Goal: Task Accomplishment & Management: Manage account settings

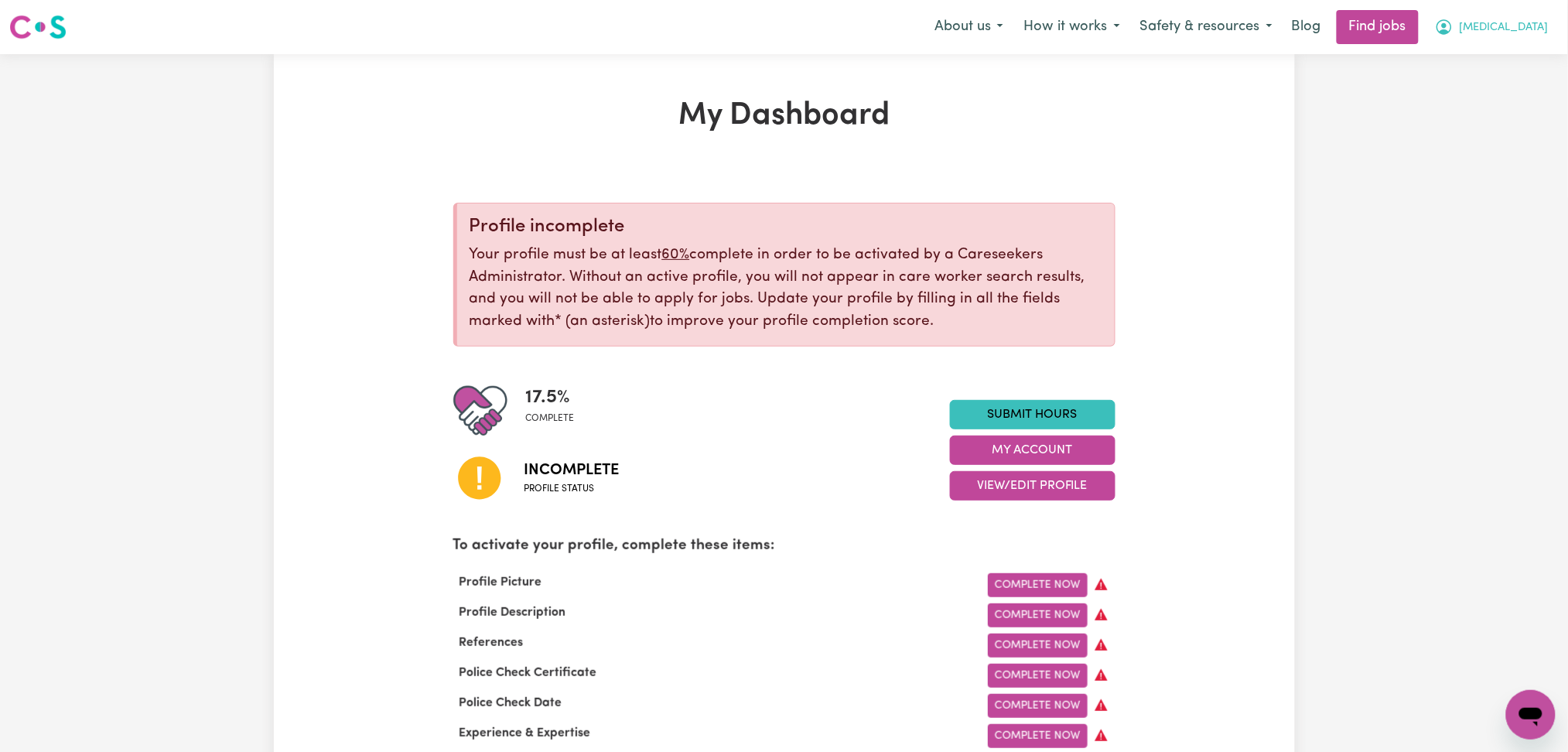
click at [1494, 39] on button "[MEDICAL_DATA]" at bounding box center [1491, 27] width 134 height 33
click at [1502, 112] on link "Logout" at bounding box center [1497, 119] width 123 height 30
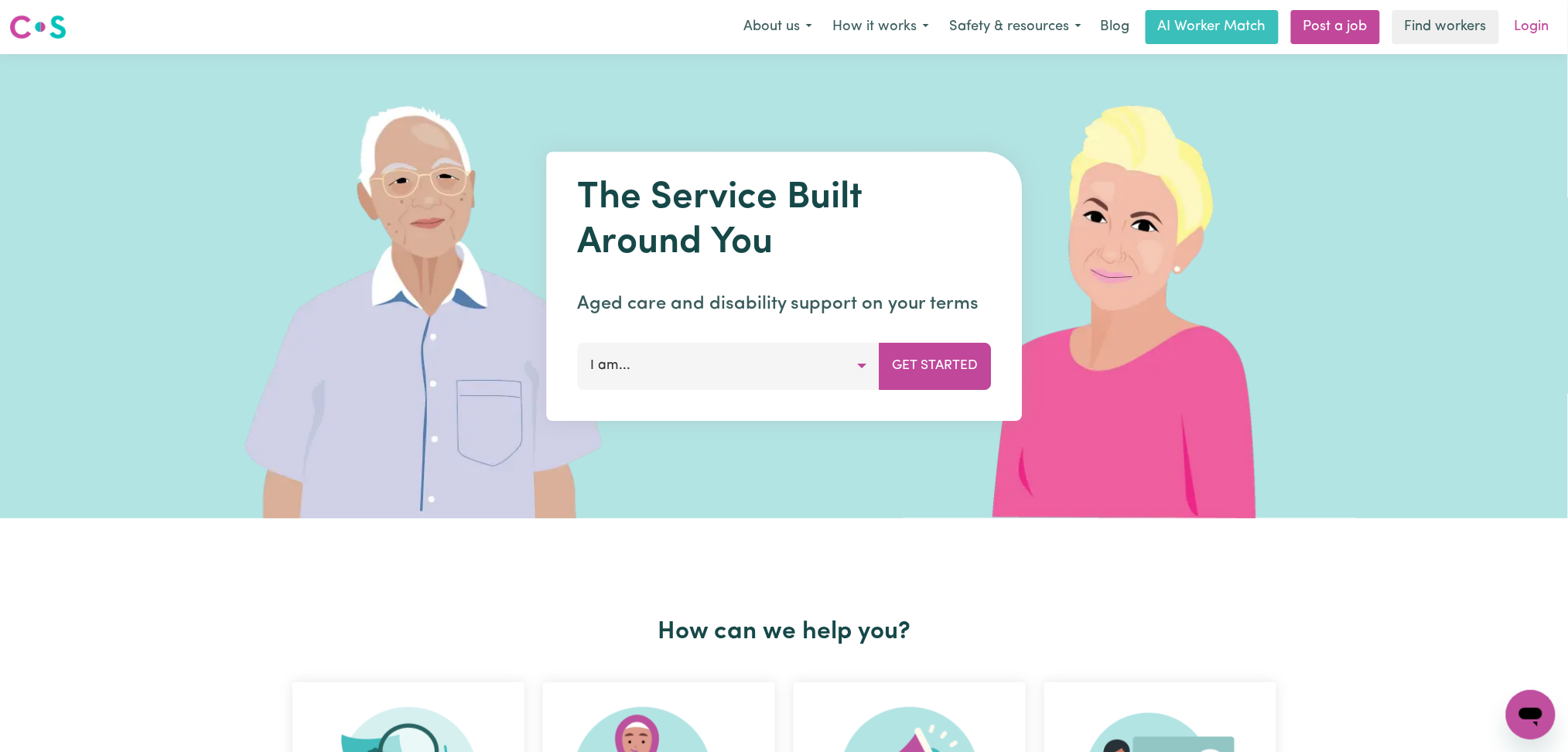
drag, startPoint x: 1502, startPoint y: 112, endPoint x: 1537, endPoint y: 20, distance: 98.4
click at [1537, 20] on link "Login" at bounding box center [1532, 27] width 53 height 34
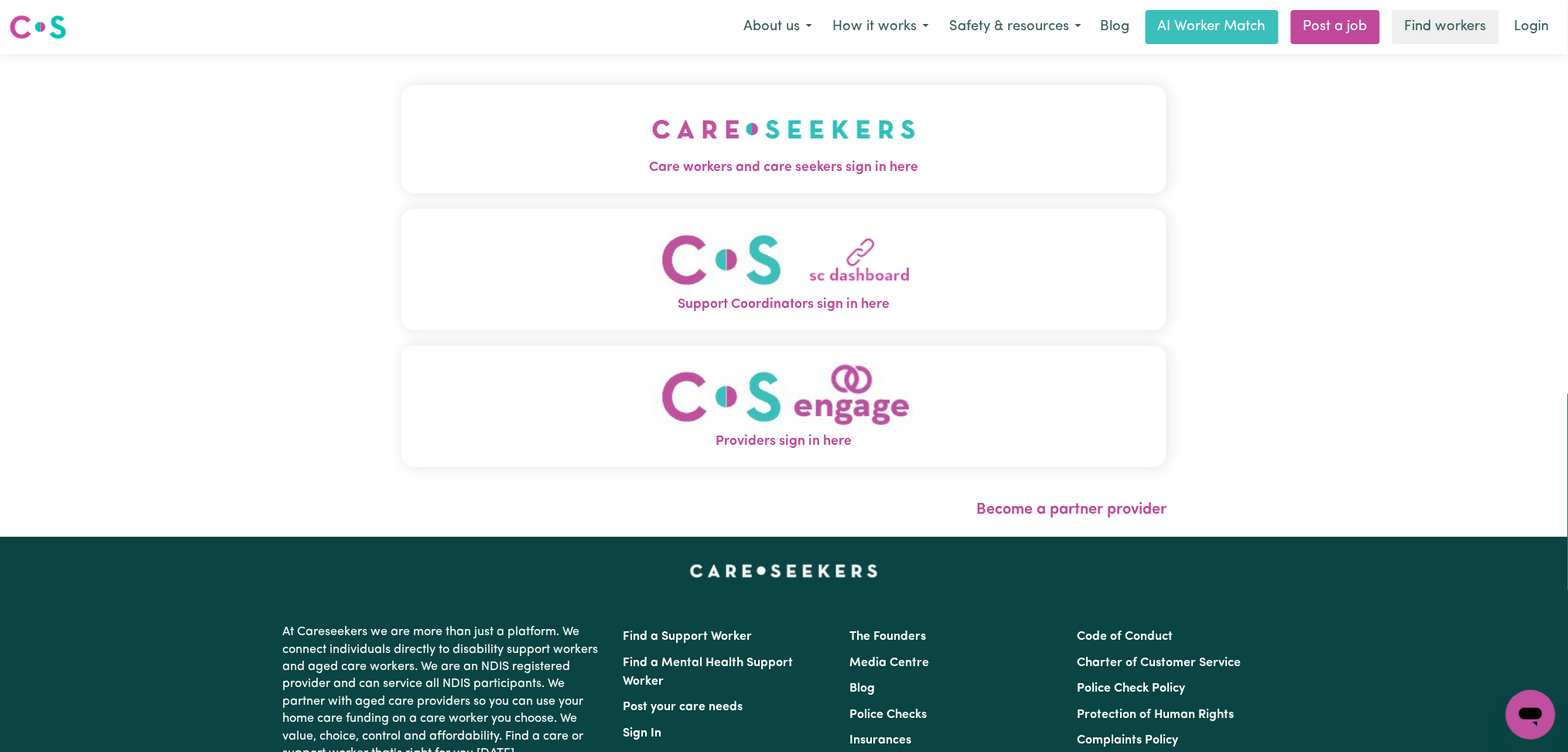
click at [607, 144] on button "Care workers and care seekers sign in here" at bounding box center [784, 139] width 766 height 109
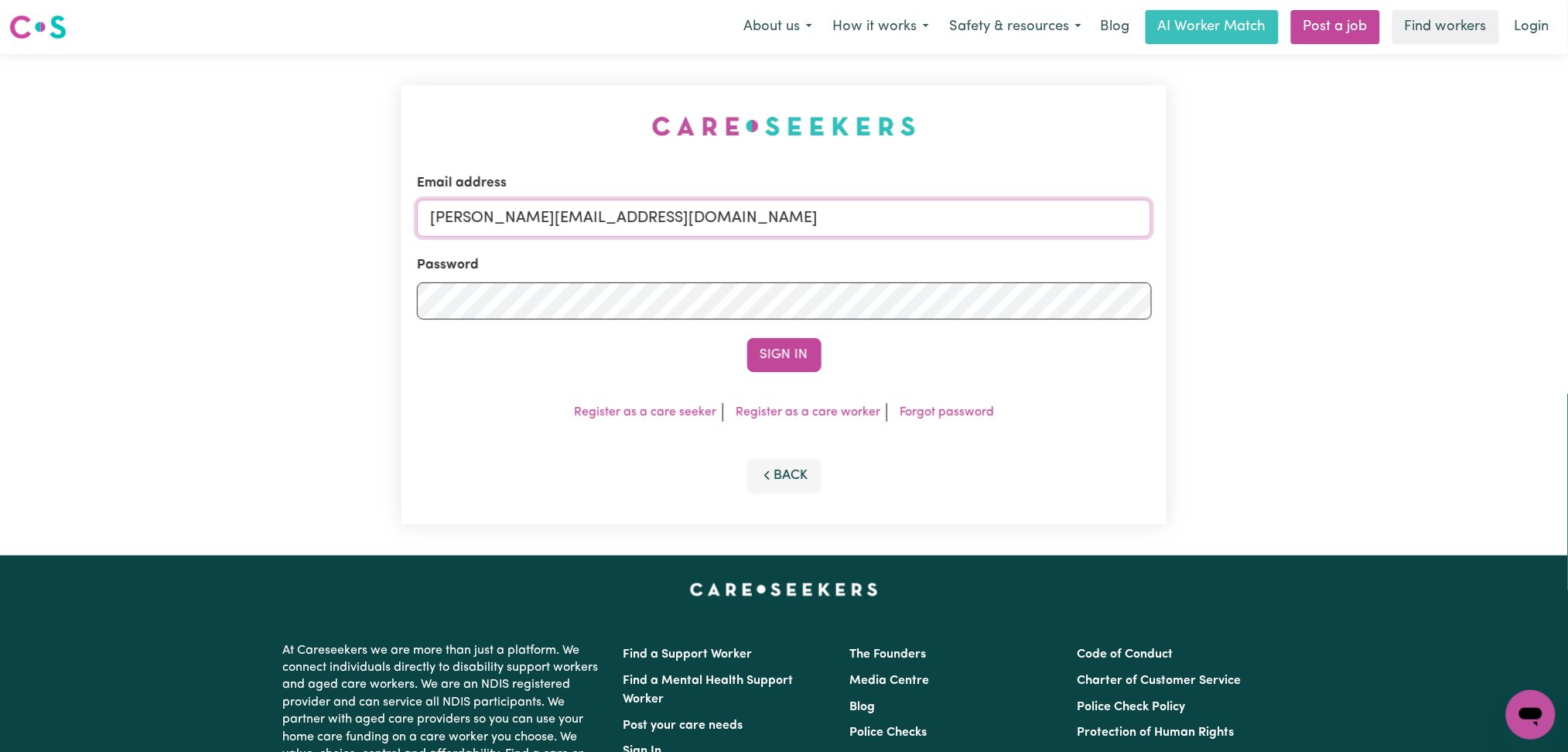
click at [616, 218] on input "[PERSON_NAME][EMAIL_ADDRESS][DOMAIN_NAME]" at bounding box center [784, 219] width 735 height 37
drag, startPoint x: 511, startPoint y: 210, endPoint x: 921, endPoint y: 224, distance: 410.2
click at [943, 213] on input "Superuser~[EMAIL_ADDRESS][DOMAIN_NAME]" at bounding box center [784, 219] width 735 height 37
type input "Superuser~[EMAIL_ADDRESS][DOMAIN_NAME]"
click at [806, 344] on button "Sign In" at bounding box center [784, 355] width 74 height 34
